Goal: Task Accomplishment & Management: Manage account settings

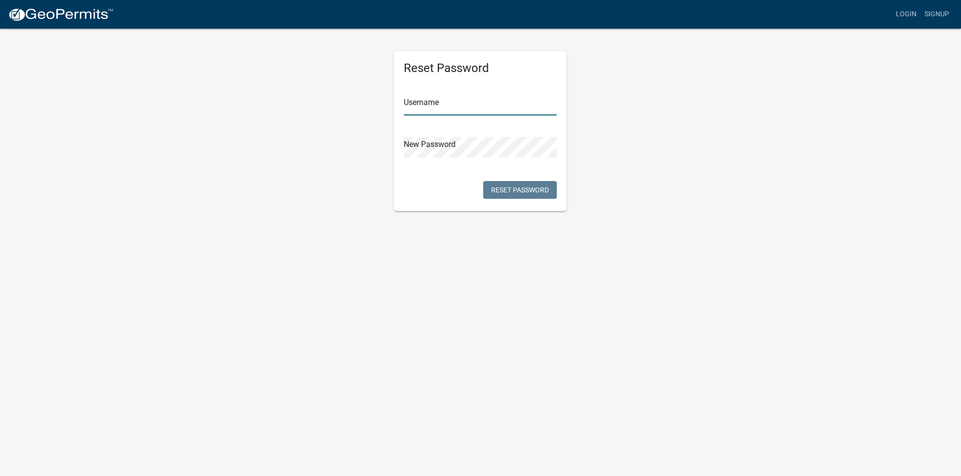
click at [465, 105] on input "text" at bounding box center [480, 105] width 153 height 20
type input "[PERSON_NAME]"
click at [515, 186] on button "Reset Password" at bounding box center [520, 190] width 74 height 18
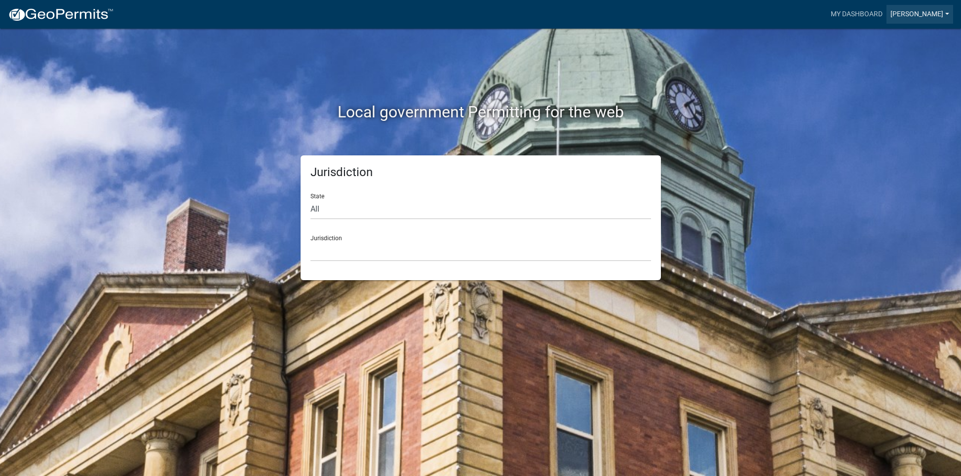
click at [902, 15] on link "[PERSON_NAME]" at bounding box center [919, 14] width 67 height 19
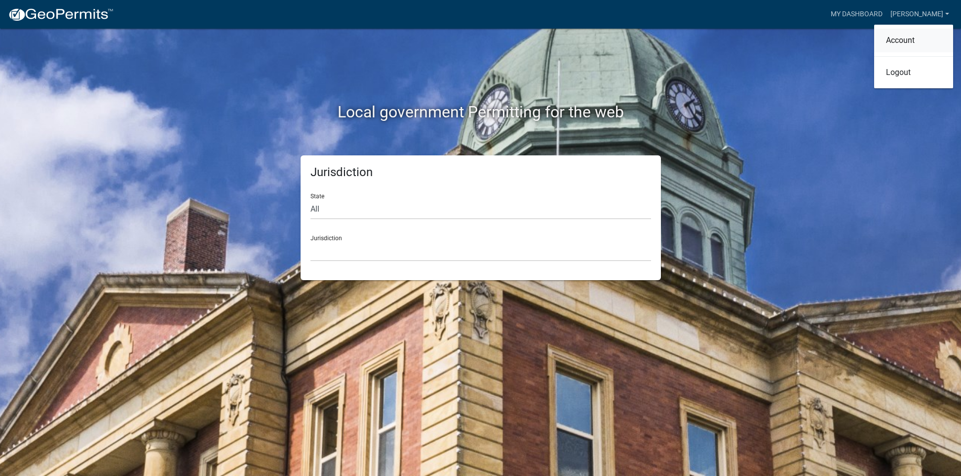
click at [897, 38] on link "Account" at bounding box center [913, 41] width 79 height 24
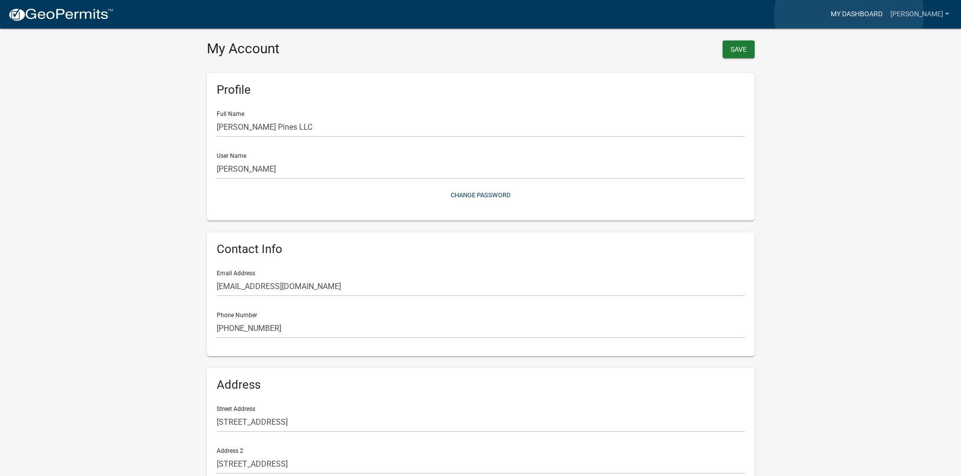
click at [849, 15] on link "My Dashboard" at bounding box center [857, 14] width 60 height 19
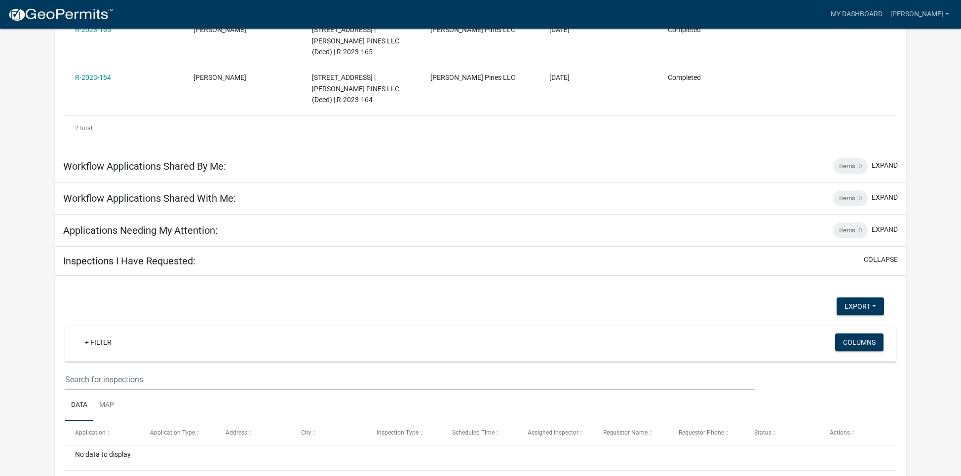
scroll to position [234, 0]
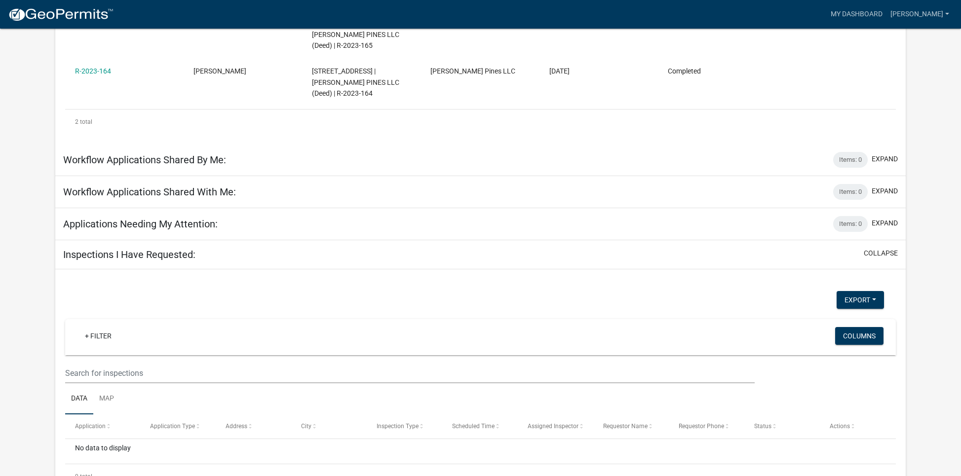
click at [205, 240] on div "Inspections I Have Requested: collapse" at bounding box center [480, 254] width 850 height 29
click at [875, 248] on button "collapse" at bounding box center [881, 253] width 34 height 10
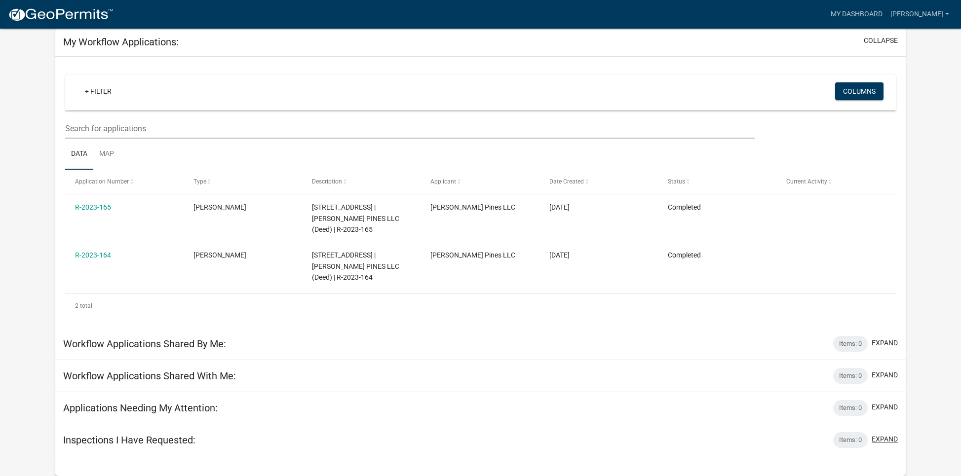
scroll to position [29, 0]
